Goal: Book appointment/travel/reservation

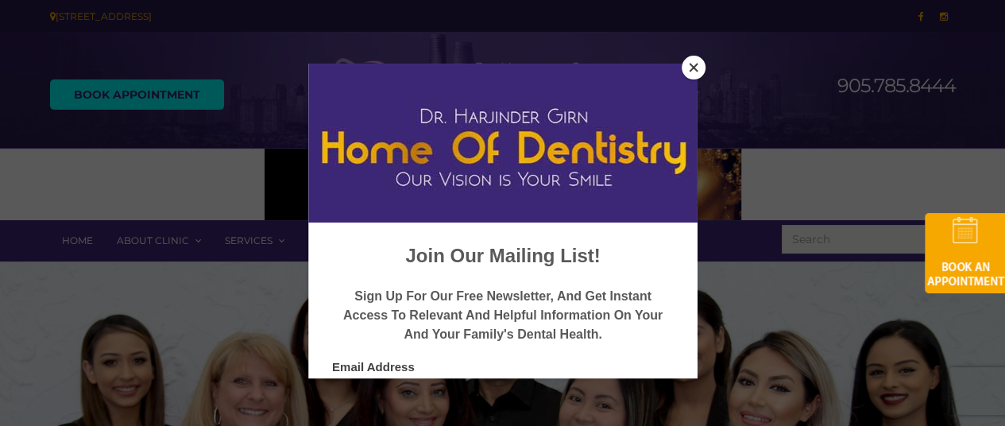
click at [693, 71] on button "Close" at bounding box center [693, 68] width 24 height 24
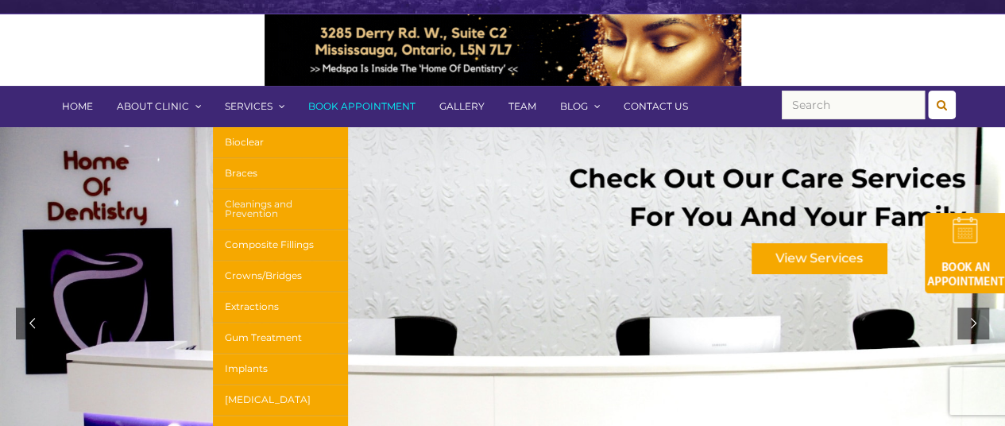
scroll to position [159, 0]
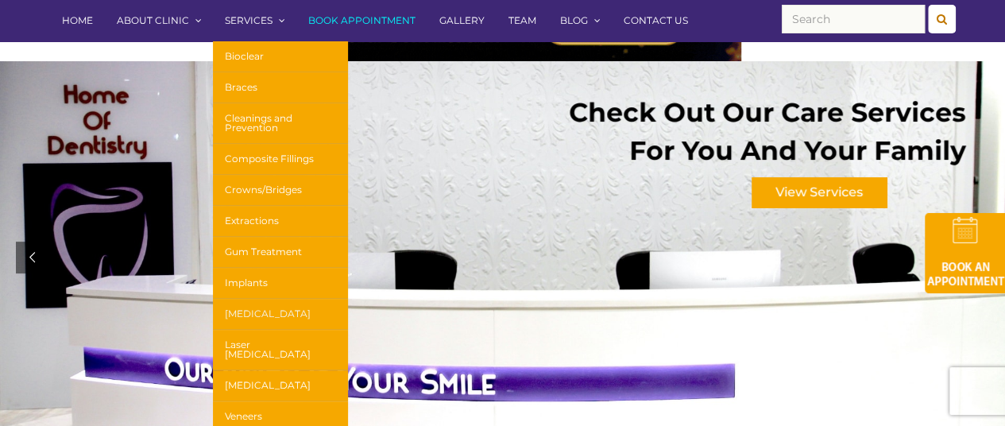
click at [257, 309] on link "[MEDICAL_DATA]" at bounding box center [280, 314] width 135 height 31
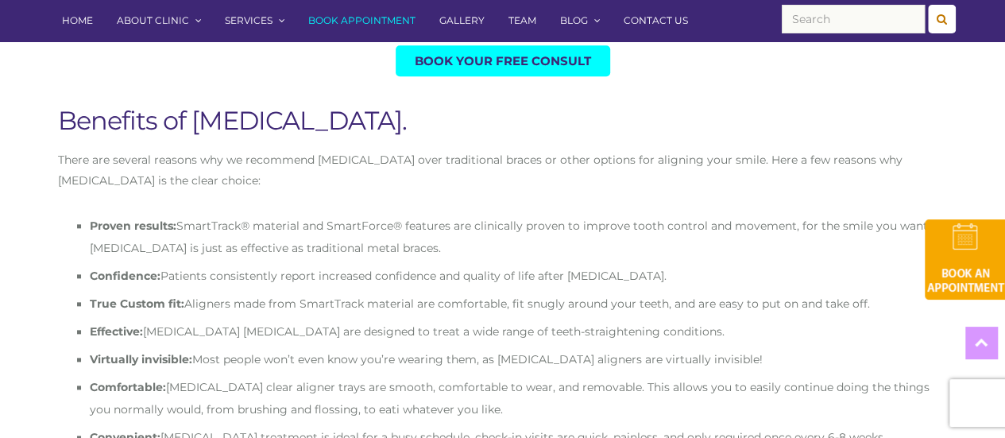
scroll to position [794, 0]
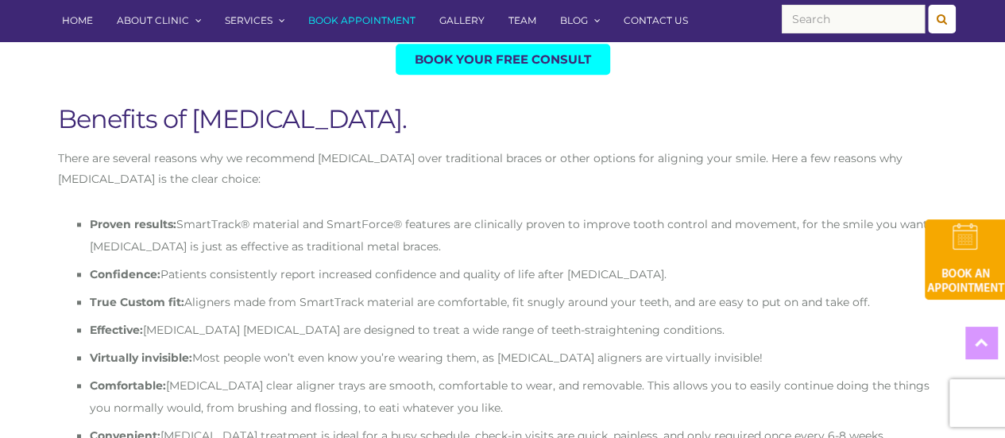
click at [549, 53] on span "Book Your Free Consult" at bounding box center [503, 59] width 176 height 12
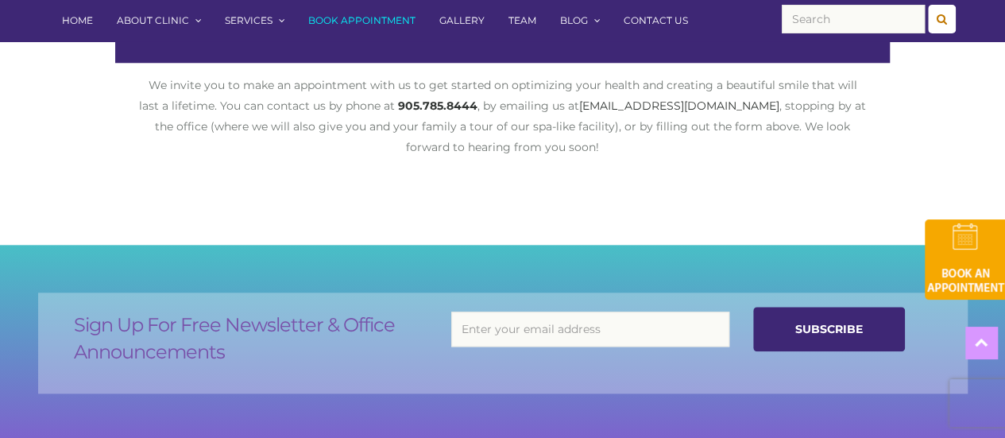
scroll to position [953, 0]
